Goal: Entertainment & Leisure: Consume media (video, audio)

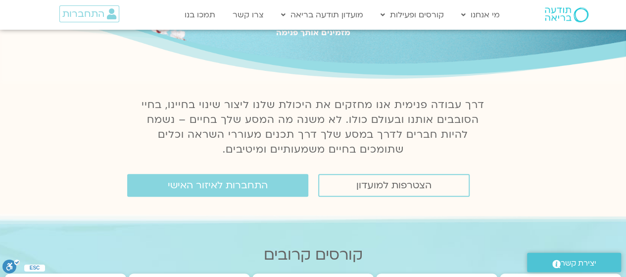
scroll to position [74, 0]
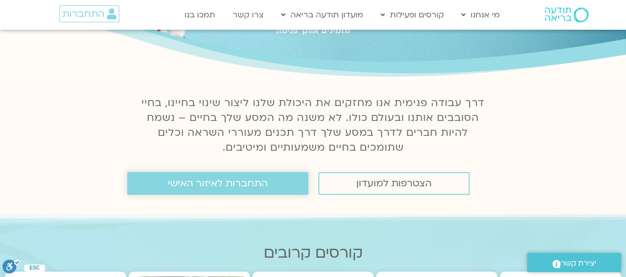
click at [185, 185] on span "התחברות לאיזור האישי" at bounding box center [218, 183] width 100 height 11
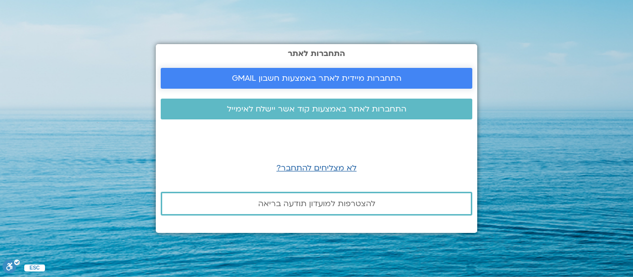
click at [293, 77] on span "התחברות מיידית לאתר באמצעות חשבון GMAIL" at bounding box center [317, 78] width 170 height 9
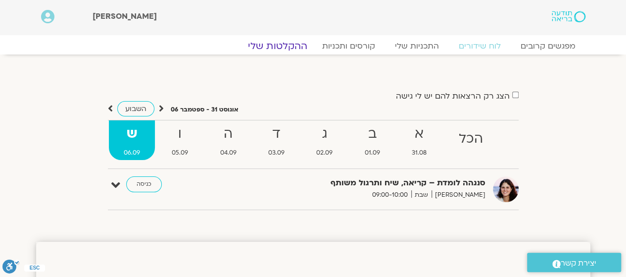
click at [295, 43] on link "ההקלטות שלי" at bounding box center [277, 46] width 83 height 12
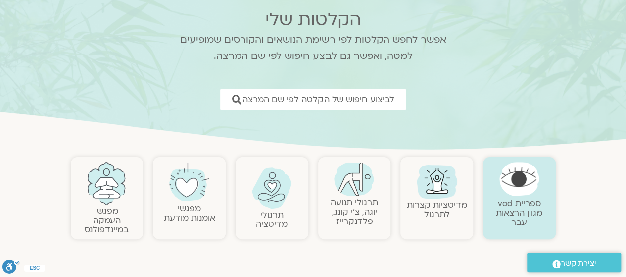
scroll to position [53, 0]
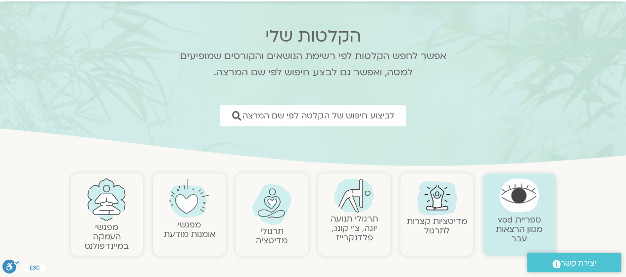
click at [276, 215] on img at bounding box center [272, 204] width 40 height 41
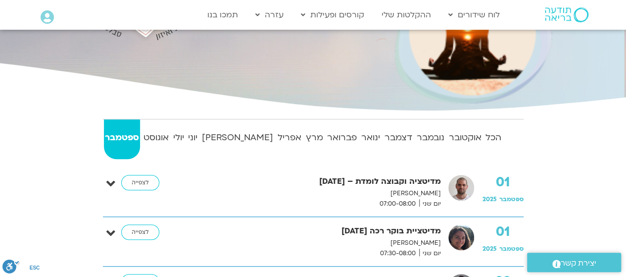
scroll to position [171, 0]
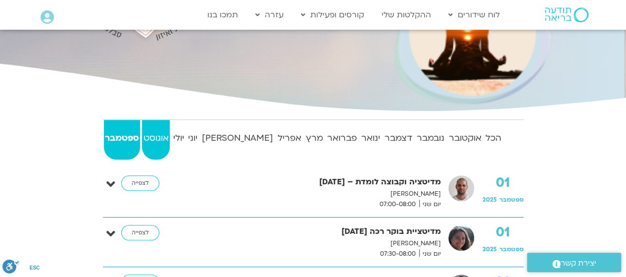
click at [165, 133] on strong "אוגוסט" at bounding box center [156, 138] width 28 height 15
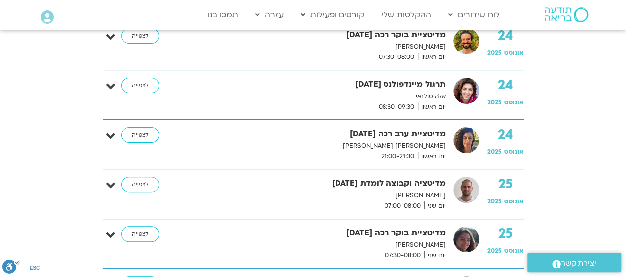
scroll to position [1926, 0]
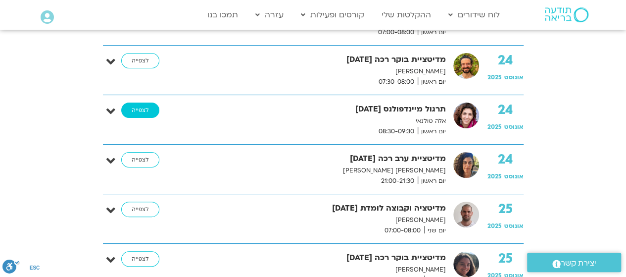
click at [143, 105] on link "לצפייה" at bounding box center [140, 110] width 38 height 16
